Goal: Transaction & Acquisition: Purchase product/service

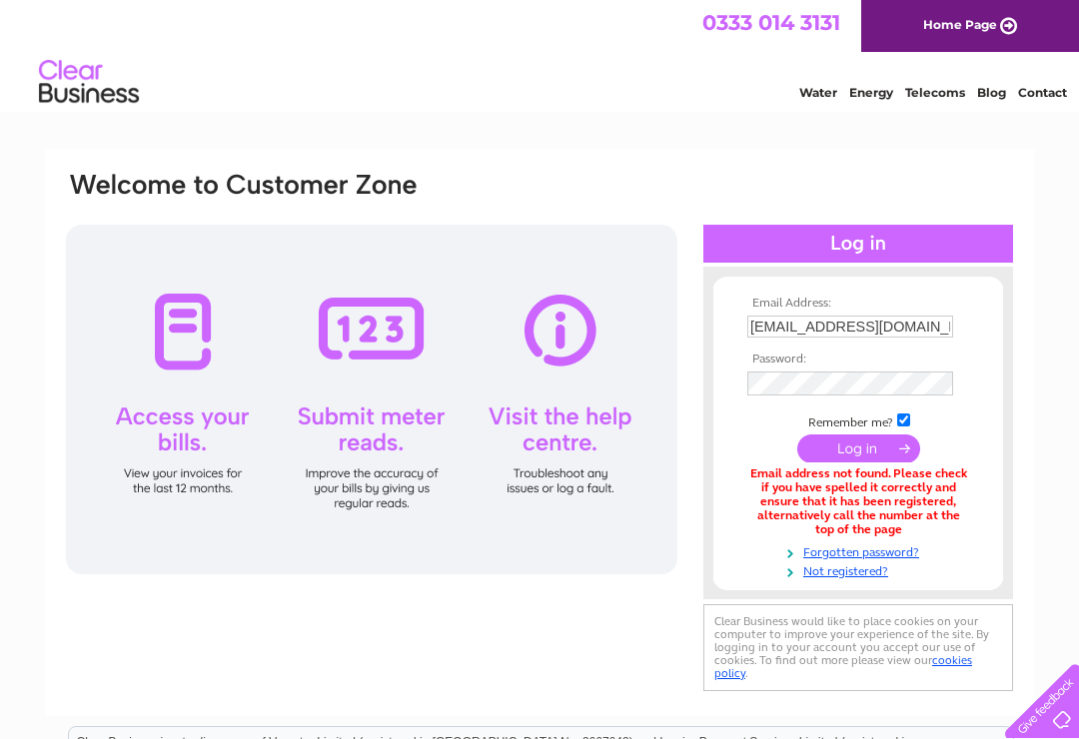
click at [950, 319] on input "Tbmotorservices1960@hotmail.com" at bounding box center [850, 327] width 206 height 22
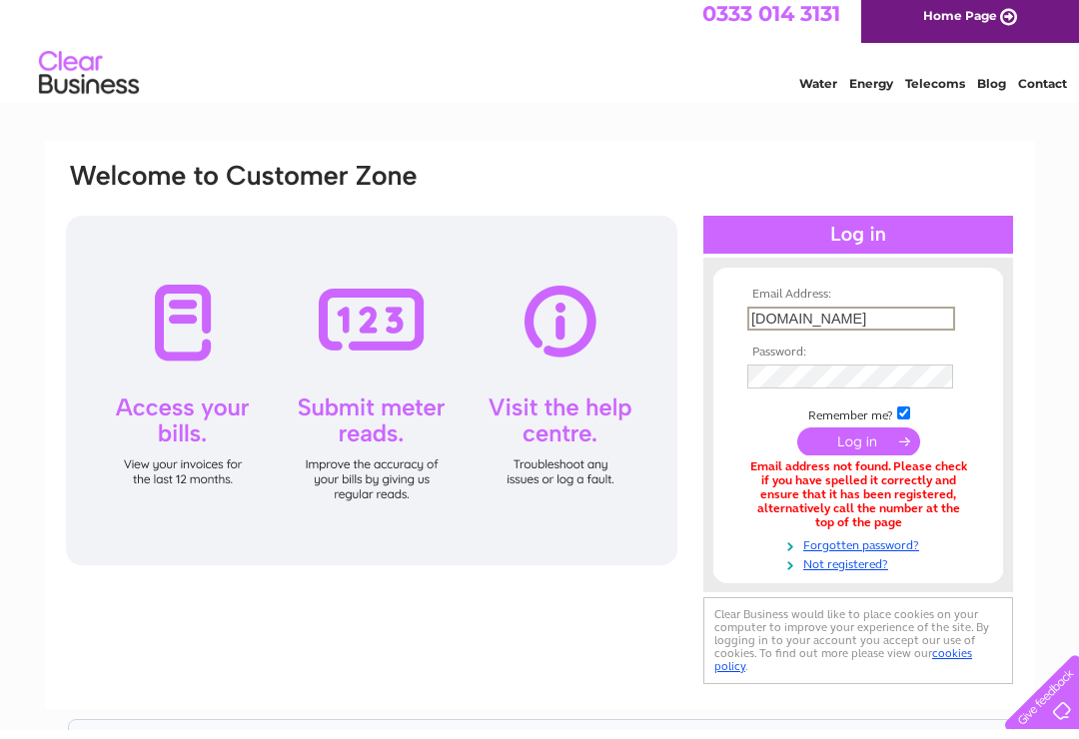
click at [927, 320] on input "Tbmotorservice.com" at bounding box center [851, 328] width 208 height 24
type input "T"
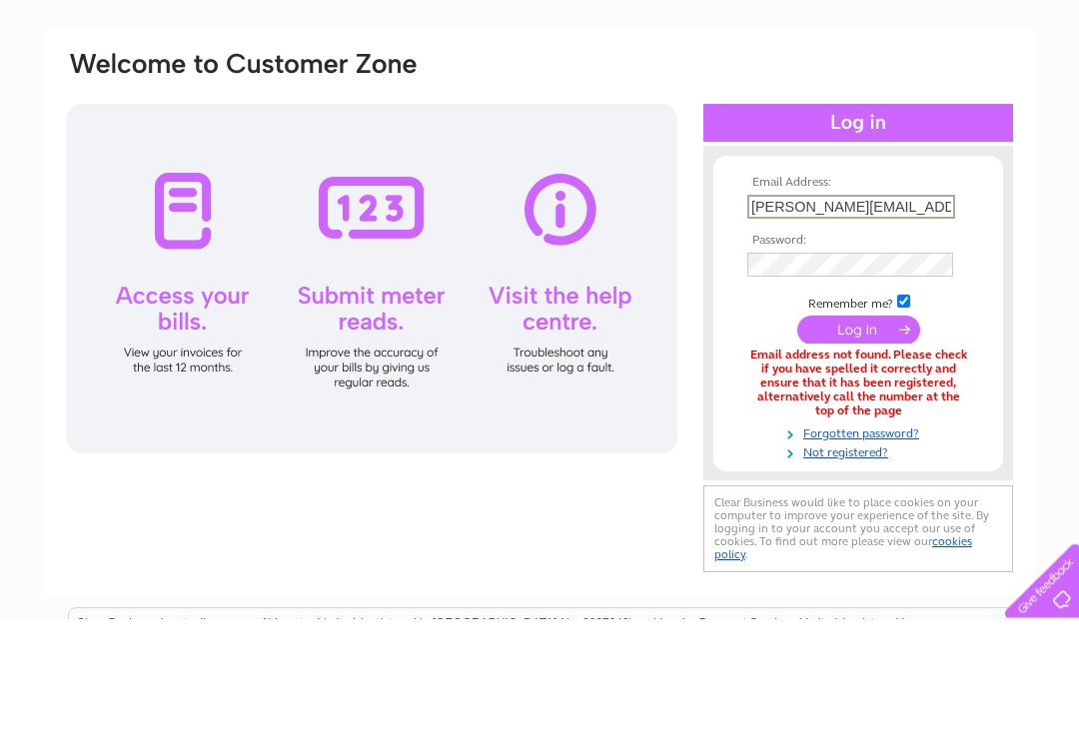
type input "Liz-woodfield@hotmail.co.uk"
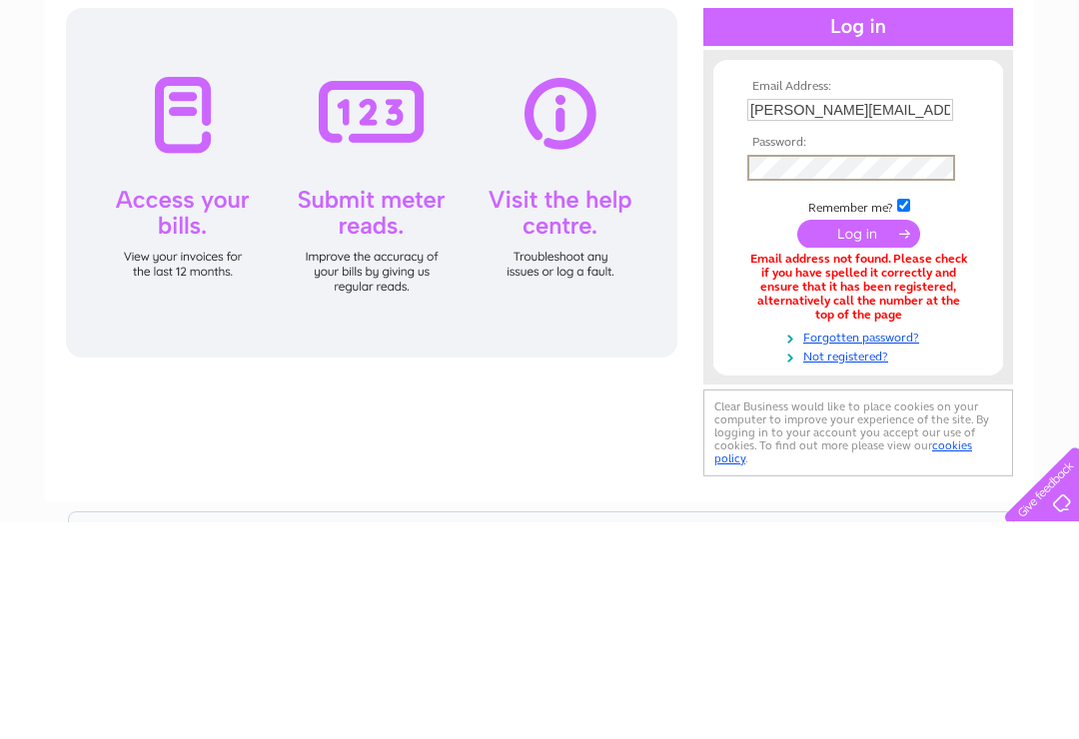
click at [869, 436] on input "submit" at bounding box center [858, 450] width 123 height 28
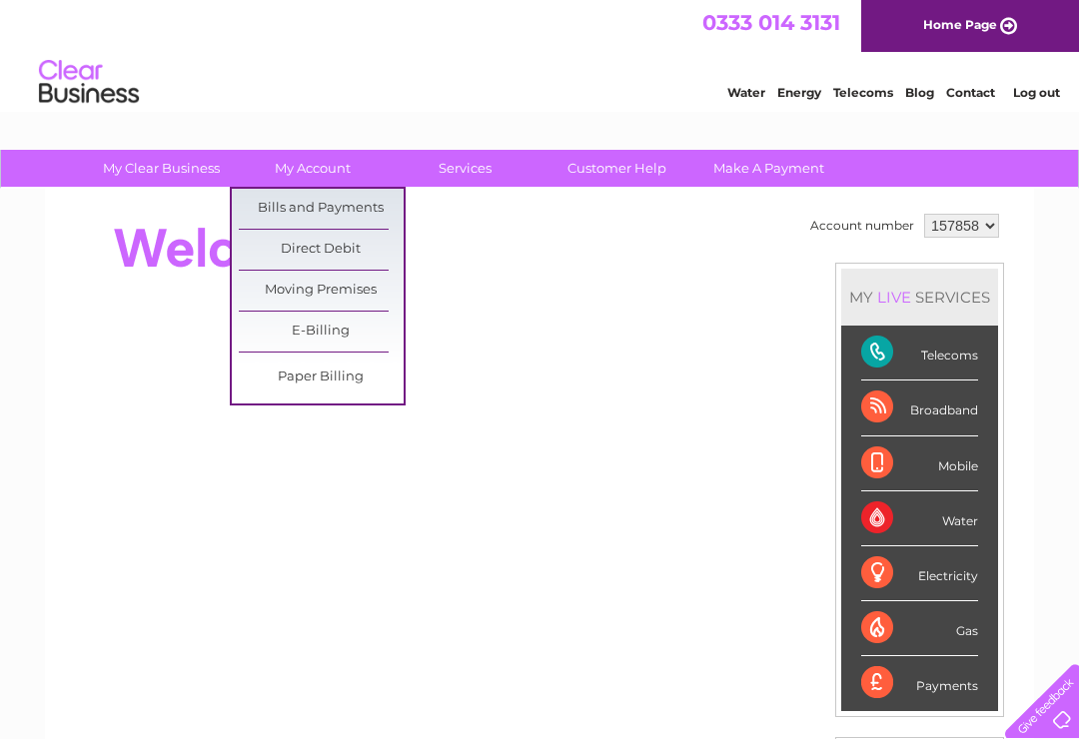
click at [291, 213] on link "Bills and Payments" at bounding box center [321, 209] width 165 height 40
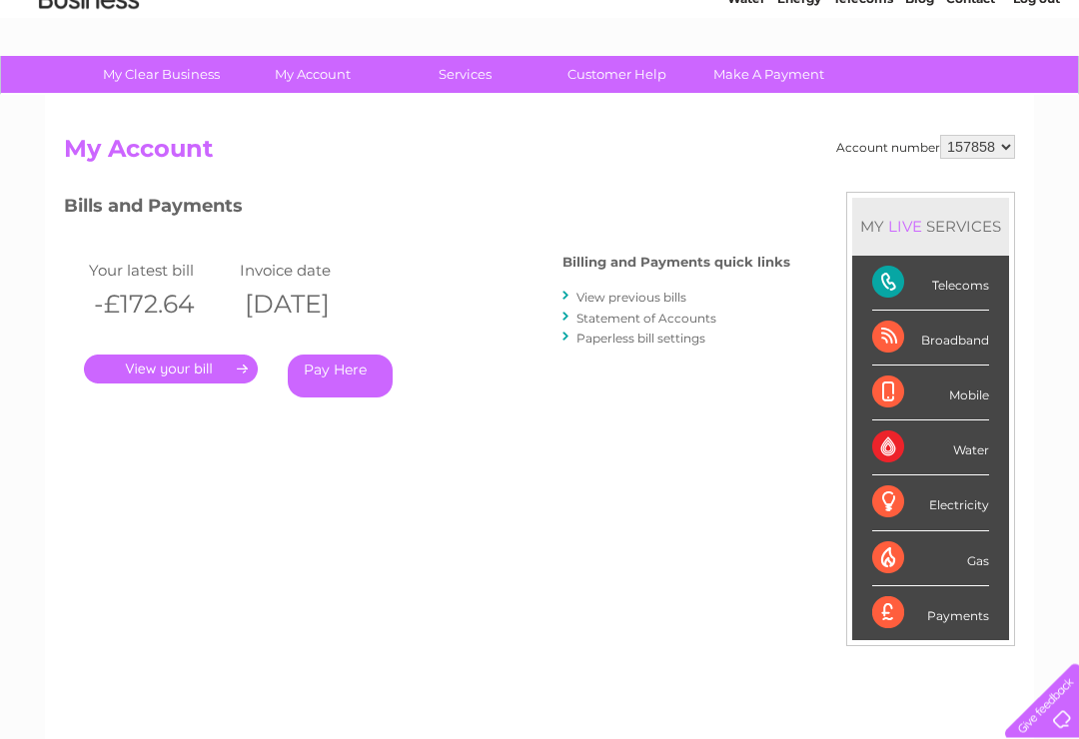
scroll to position [130, 0]
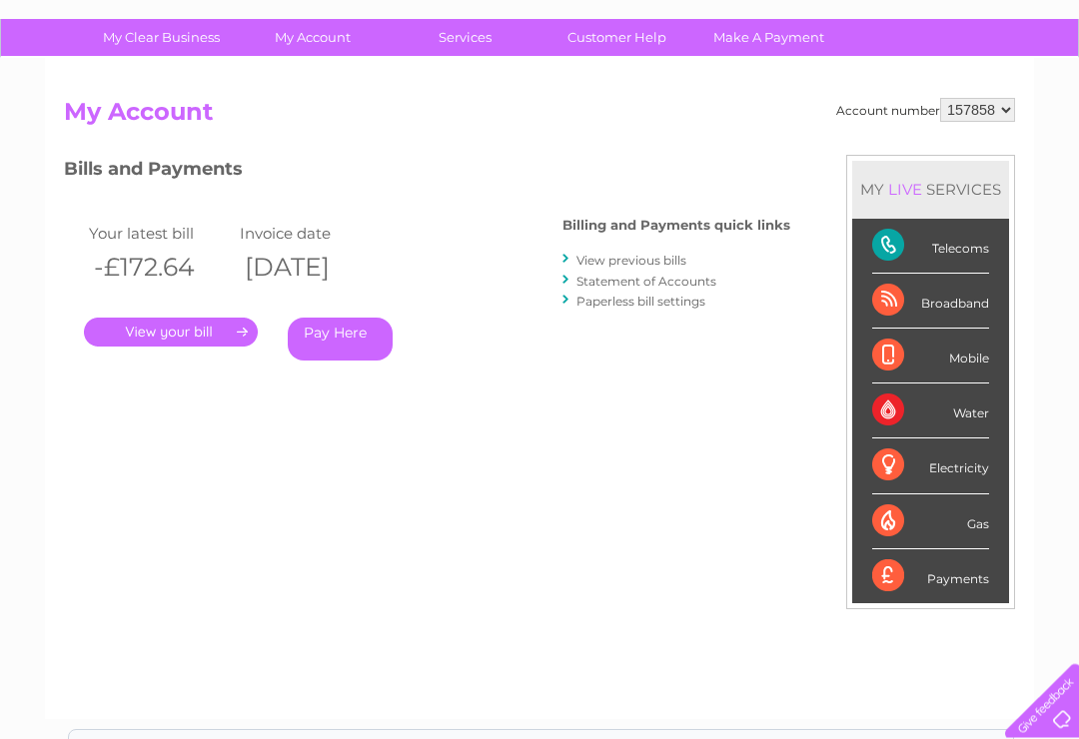
click at [198, 334] on link "." at bounding box center [171, 333] width 174 height 29
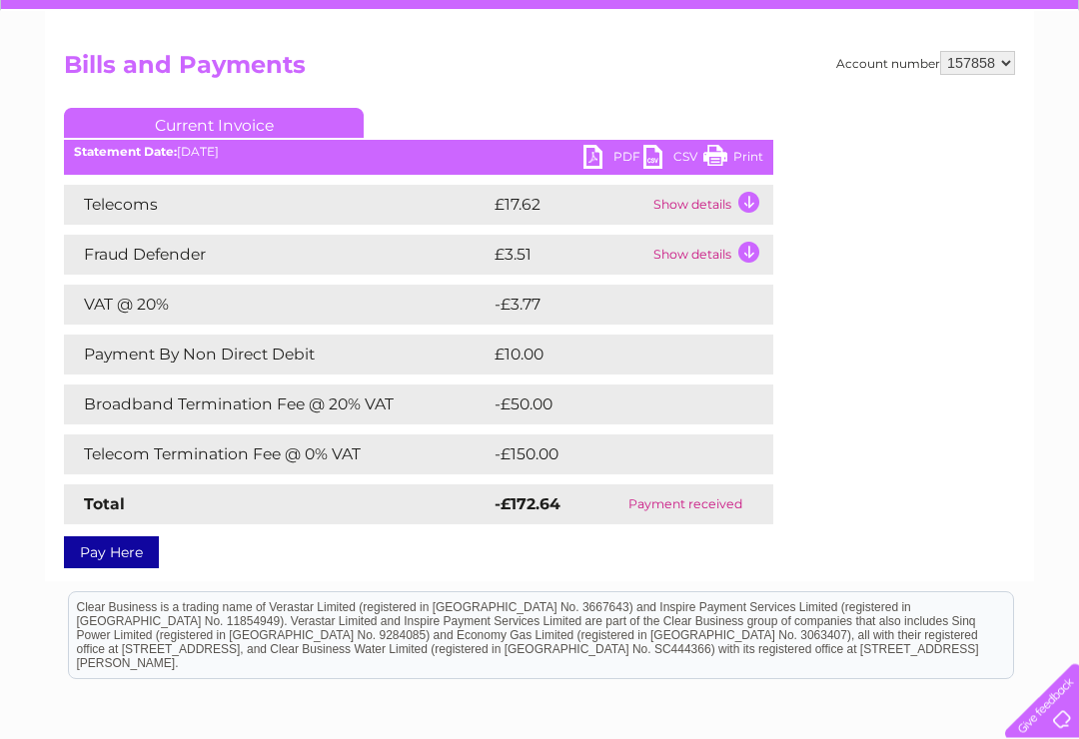
scroll to position [179, 0]
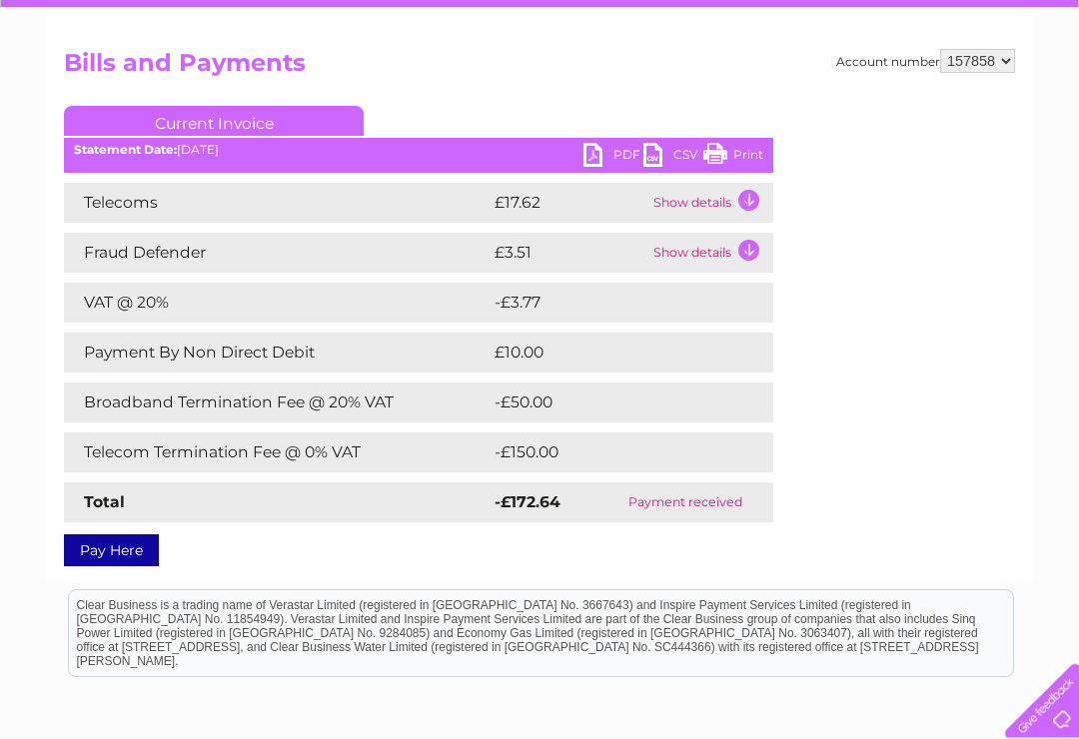
click at [602, 150] on link "PDF" at bounding box center [613, 158] width 60 height 29
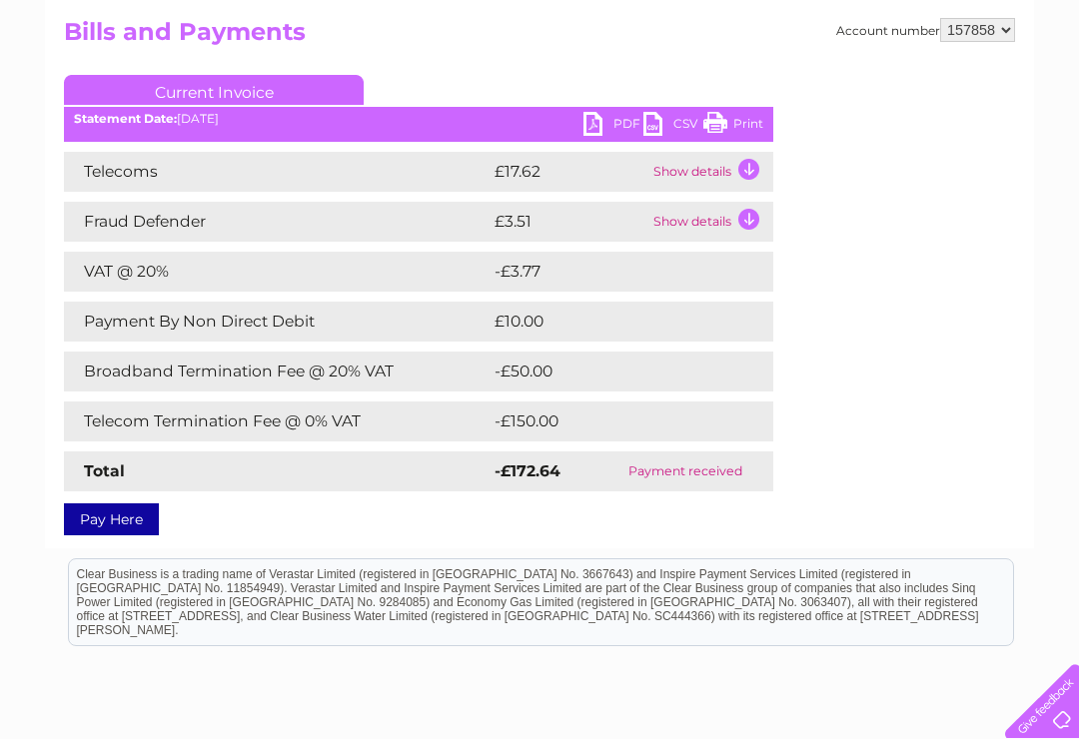
click at [692, 469] on td "Payment received" at bounding box center [685, 471] width 176 height 40
click at [685, 474] on td "Payment received" at bounding box center [685, 471] width 176 height 40
click at [599, 112] on link "PDF" at bounding box center [613, 126] width 60 height 29
click at [71, 526] on link "Pay Here" at bounding box center [111, 519] width 95 height 32
click at [96, 517] on link "Pay Here" at bounding box center [111, 519] width 95 height 32
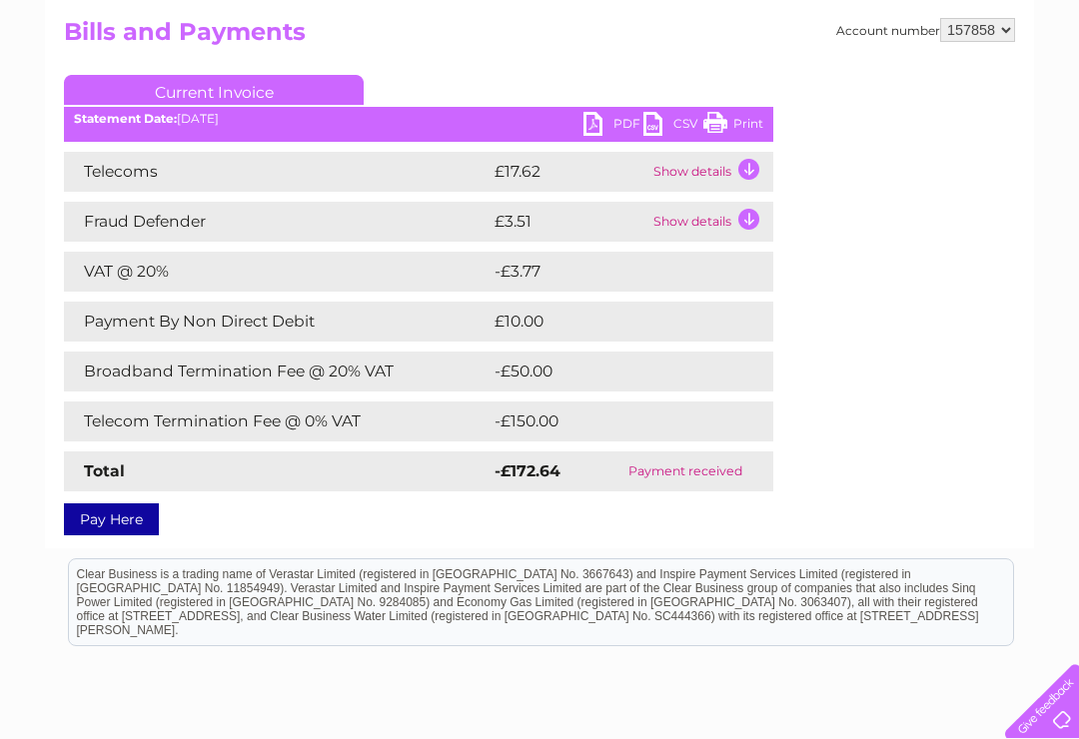
click at [96, 511] on link "Pay Here" at bounding box center [111, 519] width 95 height 32
click at [89, 504] on link "Pay Here" at bounding box center [111, 519] width 95 height 32
click at [121, 534] on link "Pay Here" at bounding box center [111, 519] width 95 height 32
click at [145, 519] on link "Pay Here" at bounding box center [111, 519] width 95 height 32
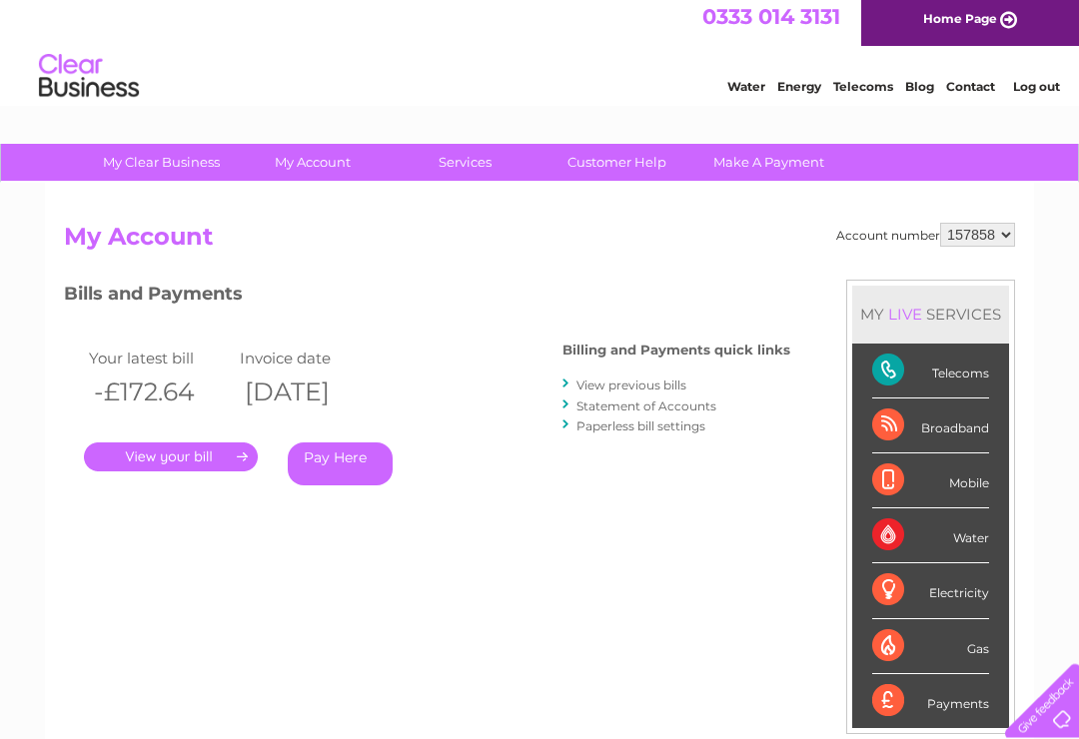
scroll to position [8, 0]
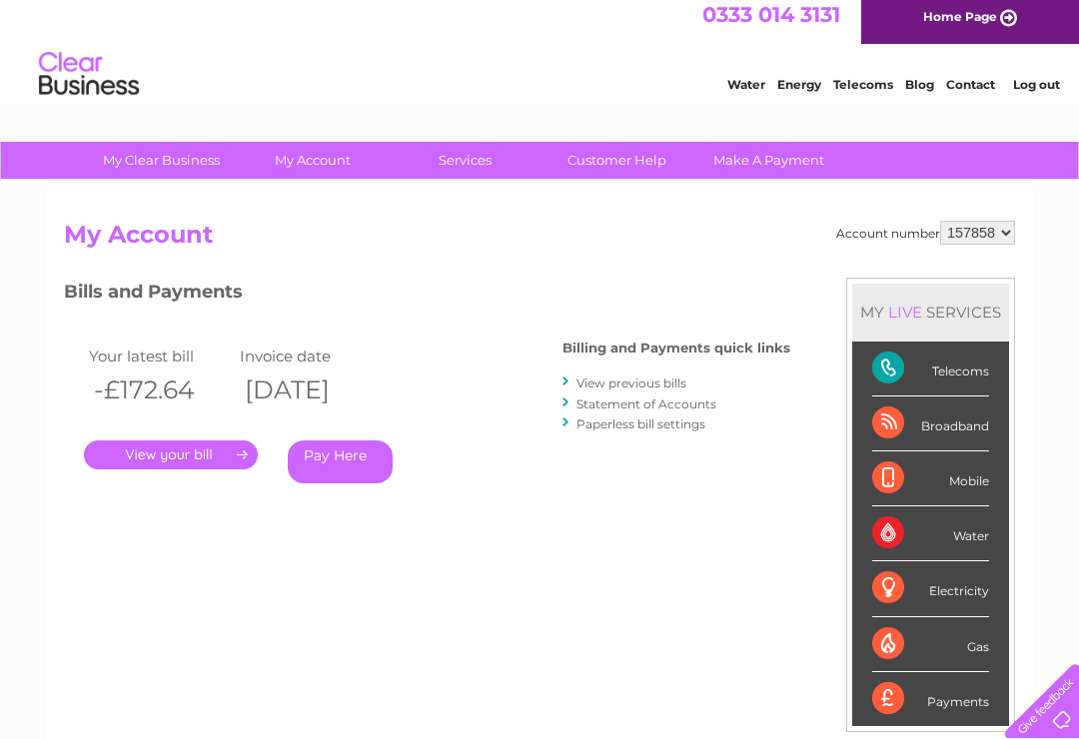
click at [352, 456] on link "Pay Here" at bounding box center [340, 461] width 105 height 43
click at [333, 153] on link "My Account" at bounding box center [313, 160] width 165 height 37
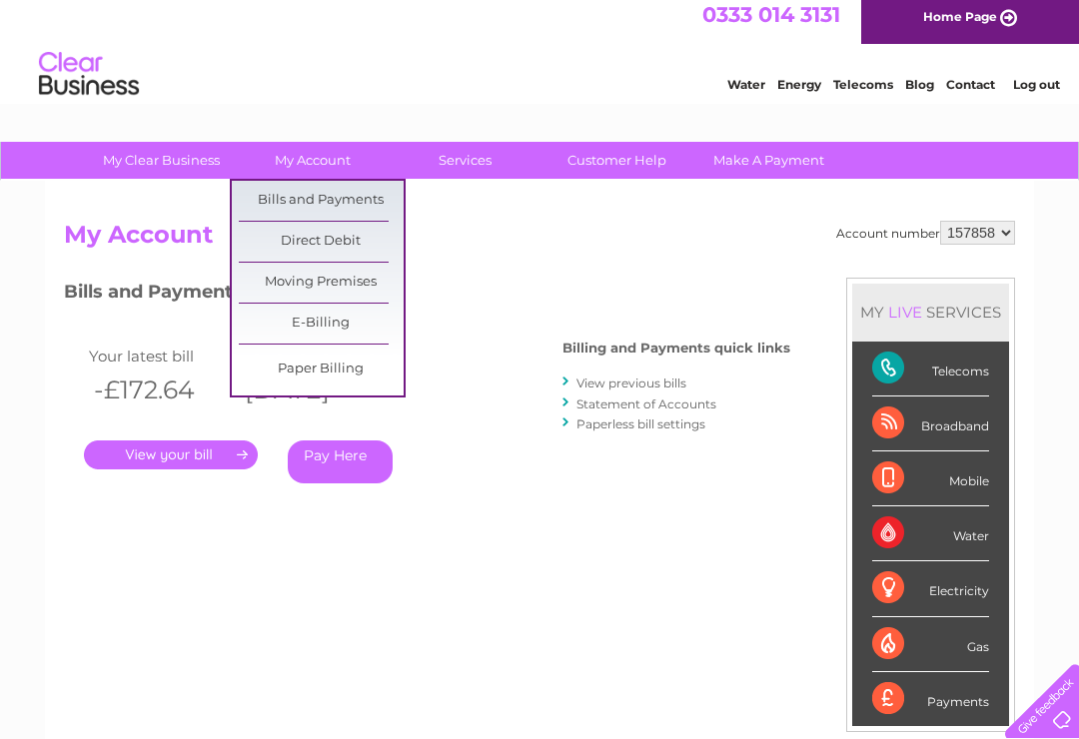
click at [323, 191] on link "Bills and Payments" at bounding box center [321, 201] width 165 height 40
click at [322, 186] on link "Bills and Payments" at bounding box center [321, 201] width 165 height 40
click at [318, 207] on link "Bills and Payments" at bounding box center [321, 201] width 165 height 40
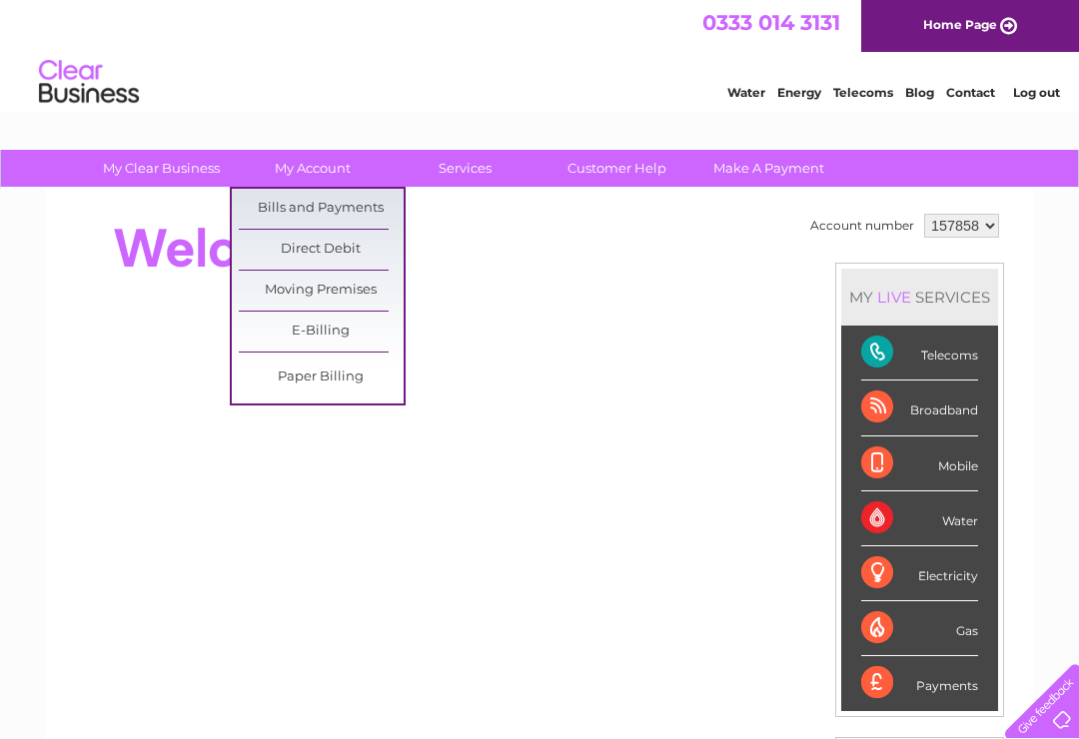
click at [328, 198] on link "Bills and Payments" at bounding box center [321, 209] width 165 height 40
click at [331, 202] on link "Bills and Payments" at bounding box center [321, 209] width 165 height 40
click at [334, 244] on link "Direct Debit" at bounding box center [321, 250] width 165 height 40
click at [346, 258] on link "Direct Debit" at bounding box center [321, 250] width 165 height 40
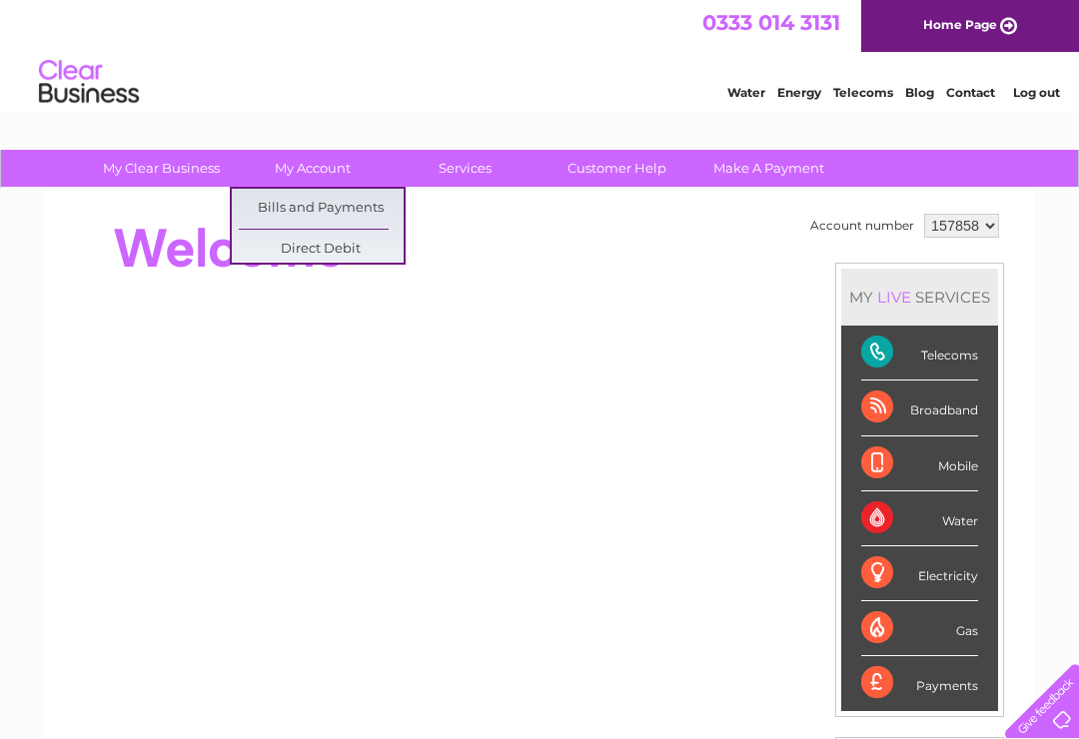
click at [952, 33] on link "Home Page" at bounding box center [970, 26] width 218 height 52
